Goal: Check status: Check status

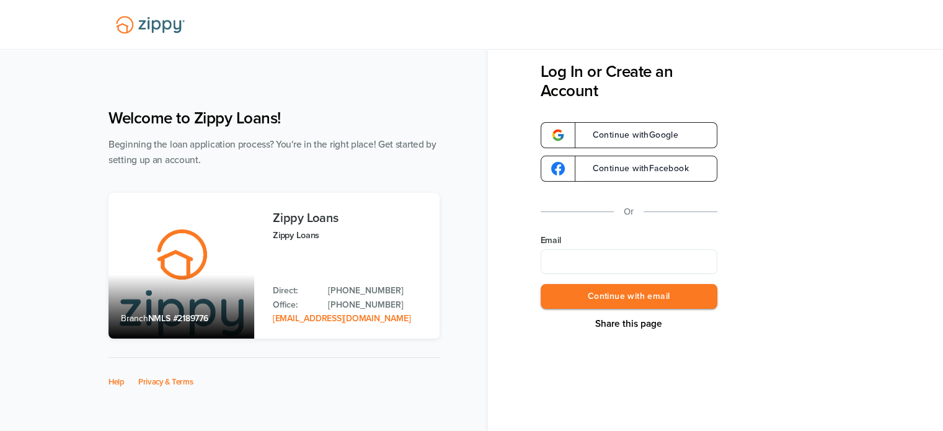
click at [559, 260] on input "Email" at bounding box center [629, 261] width 177 height 25
type input "**********"
click at [598, 292] on button "Continue with email" at bounding box center [629, 296] width 177 height 25
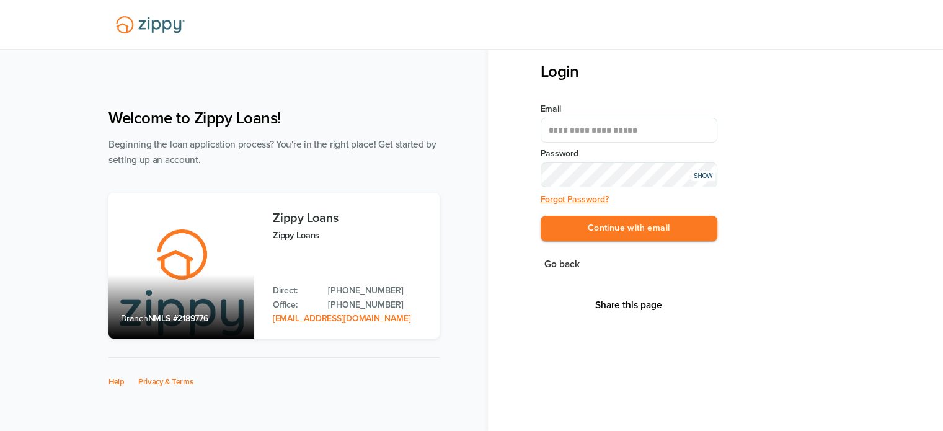
click at [541, 216] on button "Continue with email" at bounding box center [629, 228] width 177 height 25
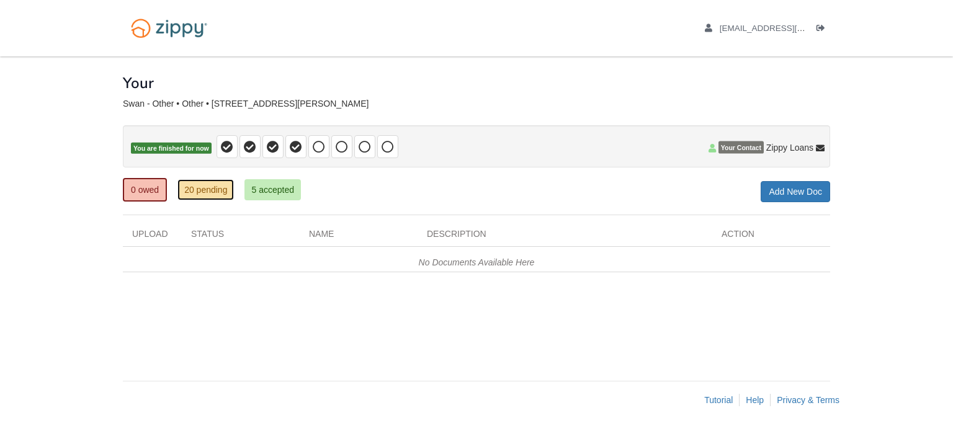
click at [197, 187] on link "20 pending" at bounding box center [205, 189] width 56 height 21
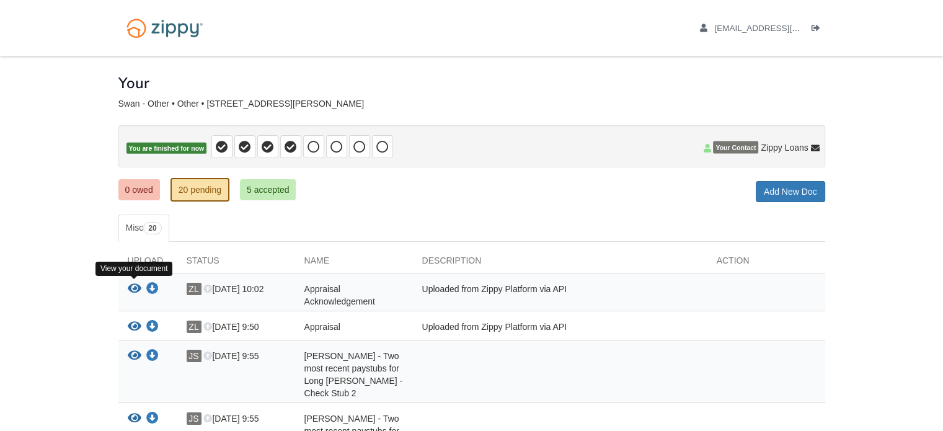
click at [135, 285] on icon "View Appraisal Acknowledgement" at bounding box center [135, 289] width 14 height 12
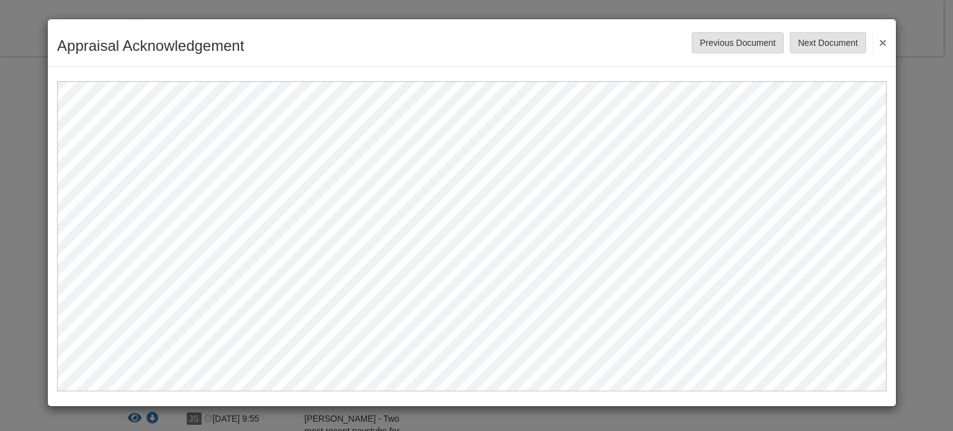
click at [881, 37] on button "×" at bounding box center [879, 42] width 14 height 22
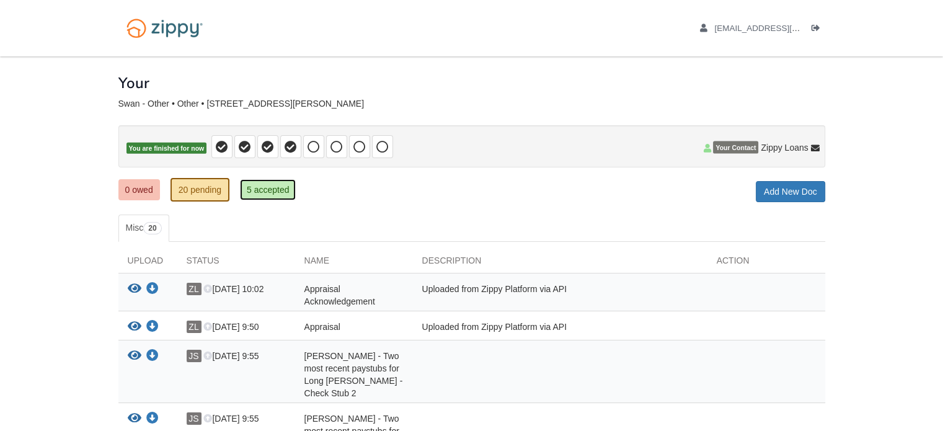
click at [253, 185] on link "5 accepted" at bounding box center [268, 189] width 56 height 21
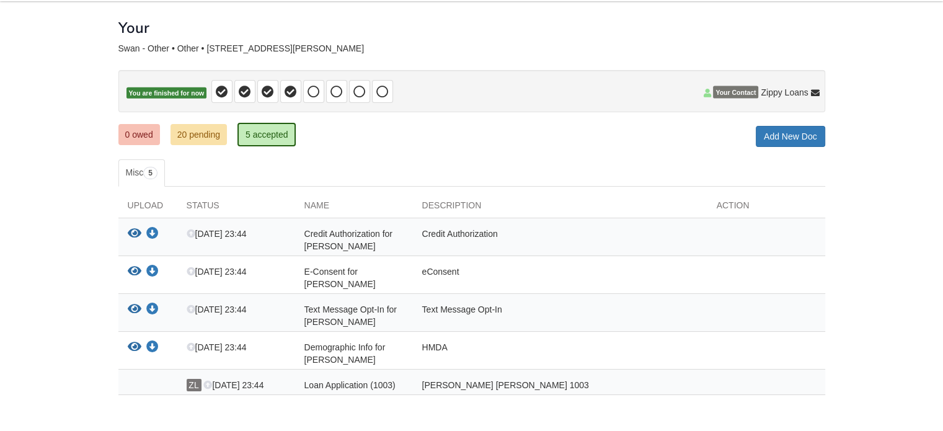
scroll to position [62, 0]
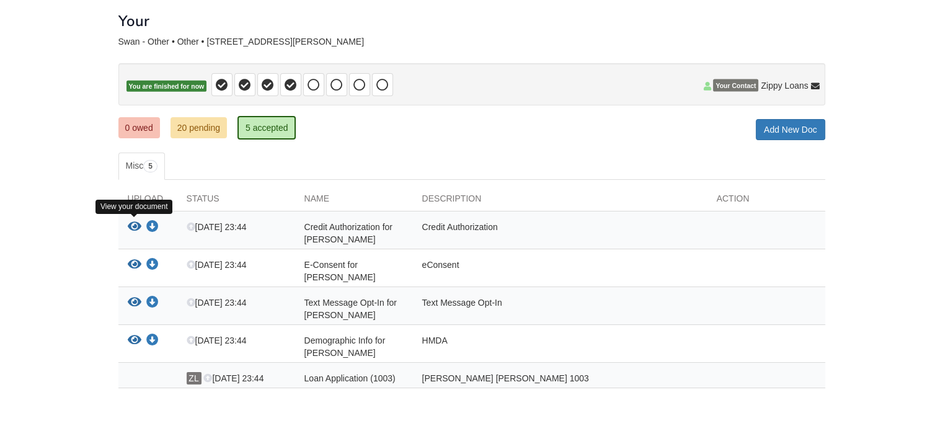
click at [133, 221] on icon "View Credit Authorization for Jeffrey Swan" at bounding box center [135, 227] width 14 height 12
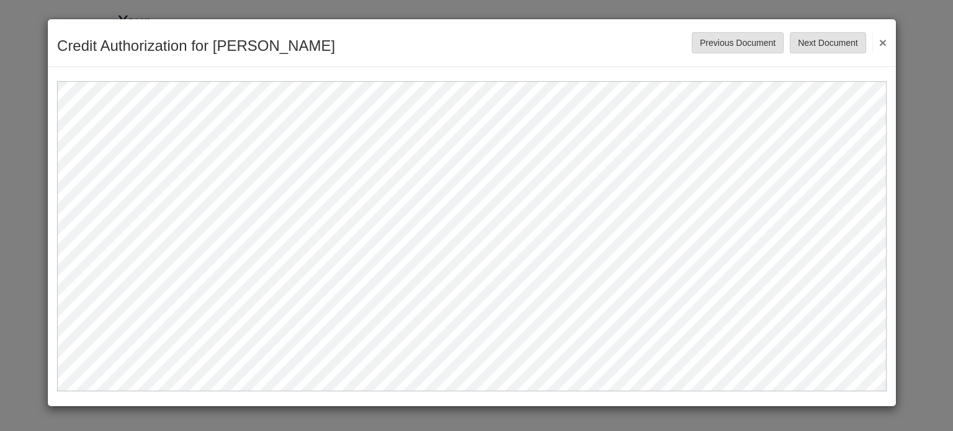
click at [880, 36] on button "×" at bounding box center [879, 42] width 14 height 22
